Goal: Entertainment & Leisure: Consume media (video, audio)

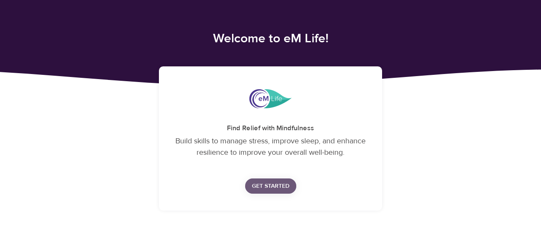
click at [276, 187] on span "Get Started" at bounding box center [271, 186] width 38 height 11
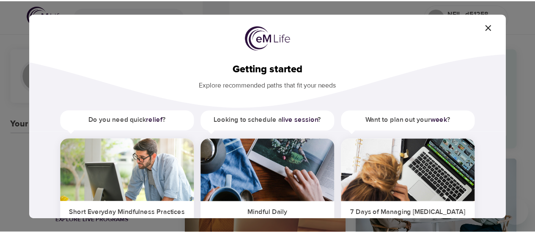
scroll to position [90, 0]
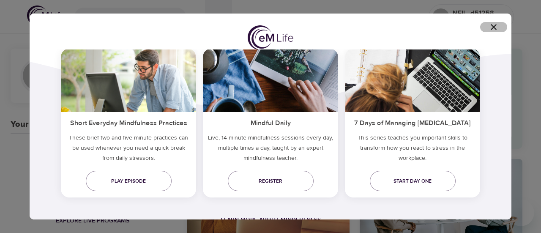
click at [493, 30] on icon "button" at bounding box center [494, 27] width 10 height 10
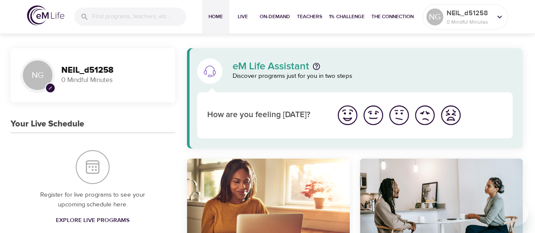
scroll to position [0, 0]
click at [403, 111] on img "I'm feeling ok" at bounding box center [398, 115] width 23 height 23
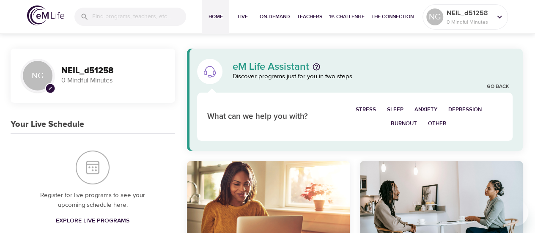
click at [357, 110] on span "Stress" at bounding box center [366, 110] width 20 height 10
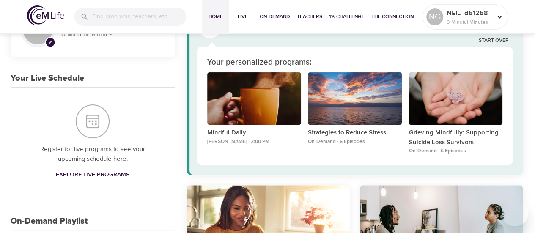
scroll to position [47, 0]
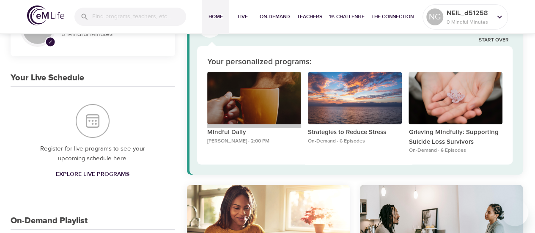
click at [252, 104] on div "Mindful Daily" at bounding box center [254, 98] width 94 height 53
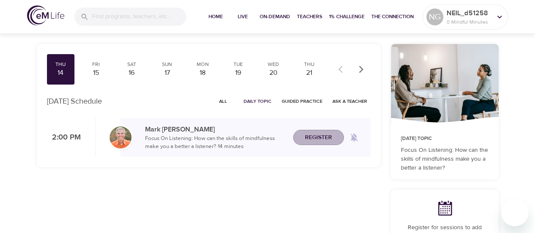
click at [329, 134] on span "Register" at bounding box center [318, 137] width 27 height 11
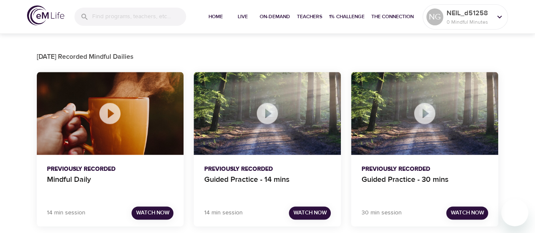
scroll to position [530, 0]
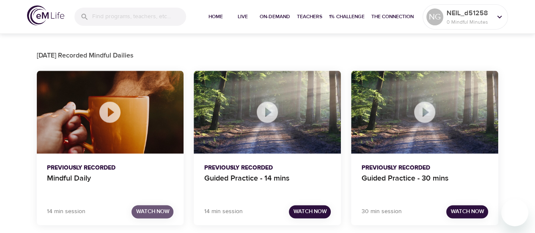
click at [153, 210] on span "Watch Now" at bounding box center [152, 212] width 33 height 10
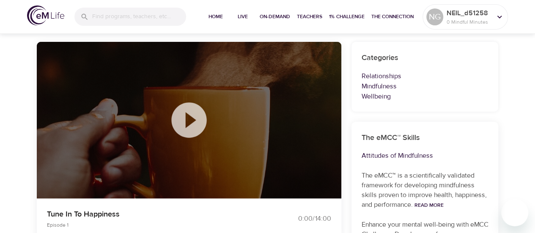
scroll to position [84, 0]
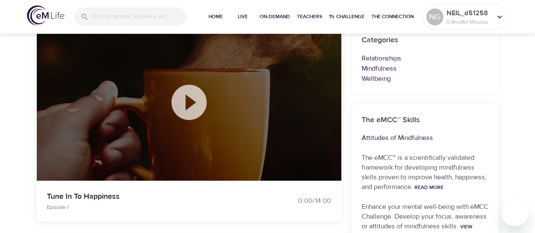
click at [189, 103] on icon at bounding box center [189, 102] width 42 height 42
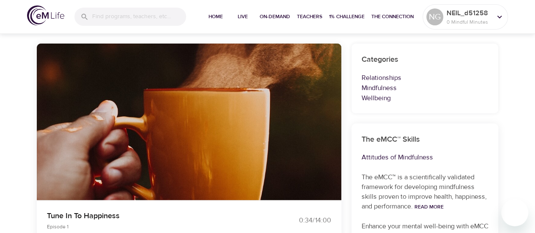
scroll to position [74, 0]
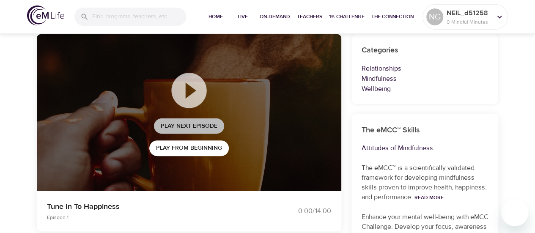
click at [213, 126] on span "Play Next Episode" at bounding box center [189, 126] width 57 height 11
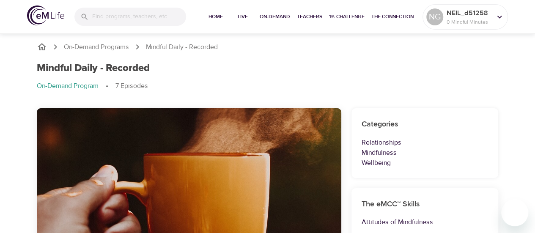
scroll to position [0, 0]
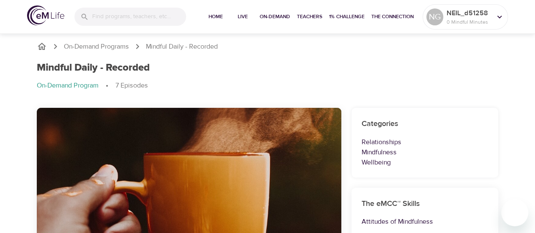
click at [226, 198] on div at bounding box center [189, 207] width 96 height 20
click at [195, 173] on button "button" at bounding box center [188, 176] width 25 height 25
click at [195, 173] on icon "button" at bounding box center [188, 176] width 15 height 15
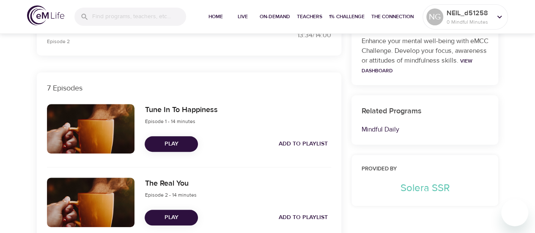
scroll to position [255, 0]
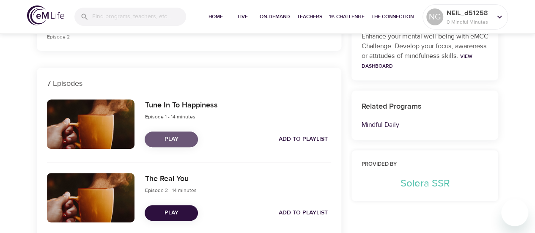
click at [170, 136] on span "Play" at bounding box center [171, 139] width 40 height 11
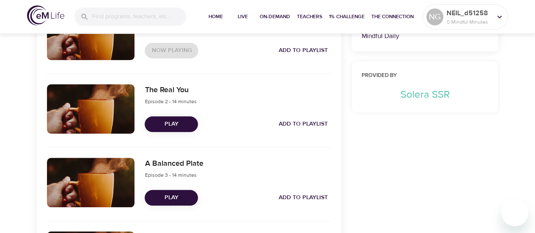
scroll to position [344, 0]
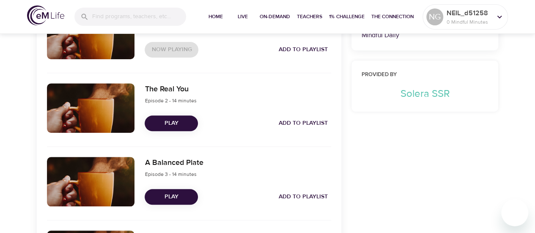
click at [173, 192] on span "Play" at bounding box center [171, 197] width 40 height 11
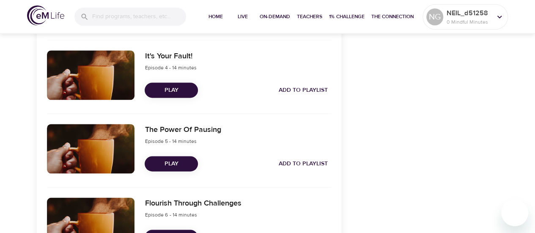
scroll to position [525, 0]
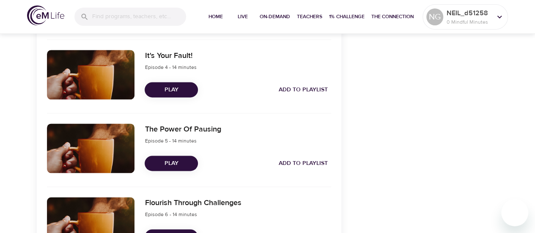
click at [179, 86] on span "Play" at bounding box center [171, 90] width 40 height 11
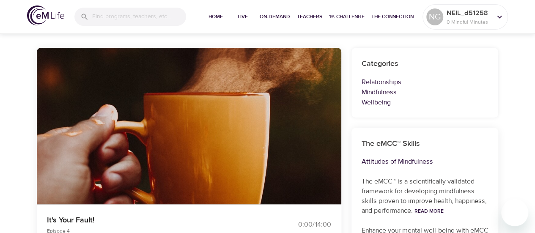
scroll to position [61, 0]
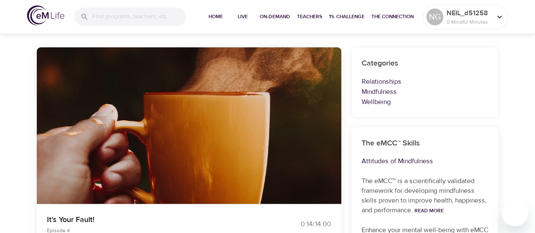
click at [155, 115] on img "button" at bounding box center [154, 115] width 17 height 17
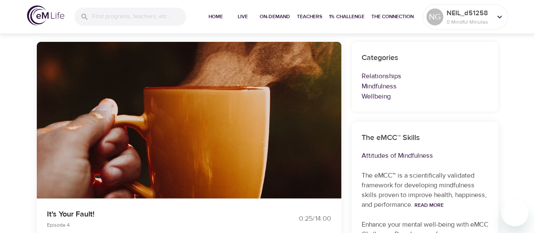
scroll to position [68, 0]
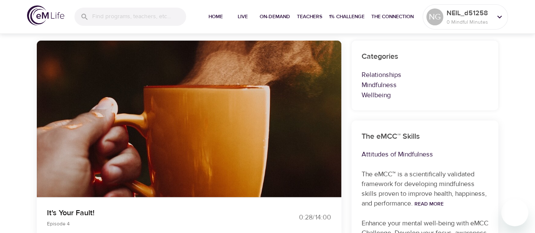
click at [155, 113] on img "button" at bounding box center [154, 108] width 17 height 17
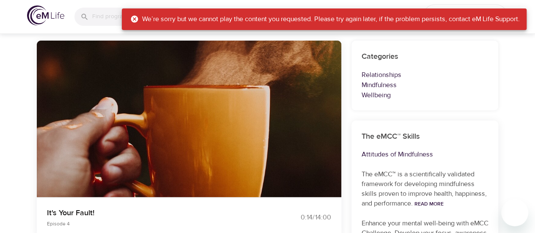
click at [155, 113] on img "button" at bounding box center [154, 108] width 17 height 17
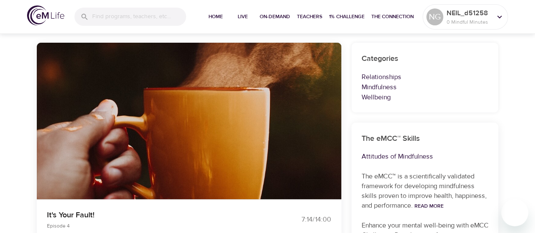
scroll to position [65, 0]
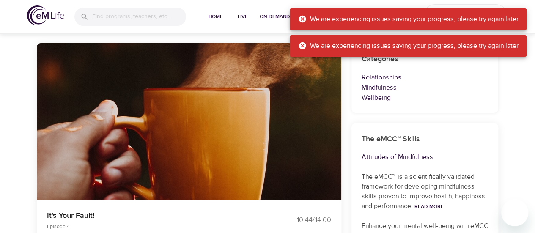
click at [186, 111] on icon "button" at bounding box center [189, 111] width 8 height 8
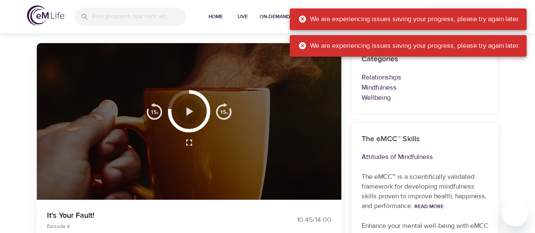
click at [186, 111] on icon "button" at bounding box center [188, 111] width 15 height 15
